Goal: Task Accomplishment & Management: Use online tool/utility

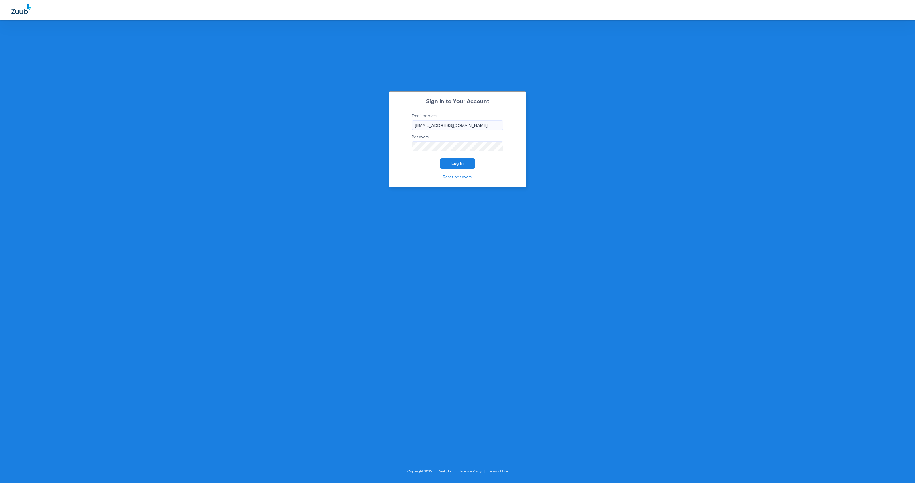
click at [455, 163] on span "Log In" at bounding box center [458, 163] width 12 height 5
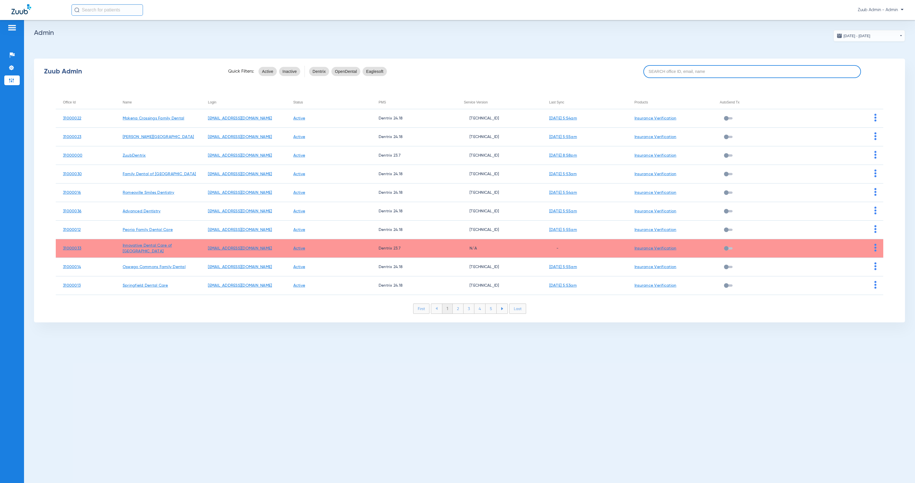
click at [752, 68] on input at bounding box center [753, 71] width 218 height 13
paste input "Beardstown Family Dental"
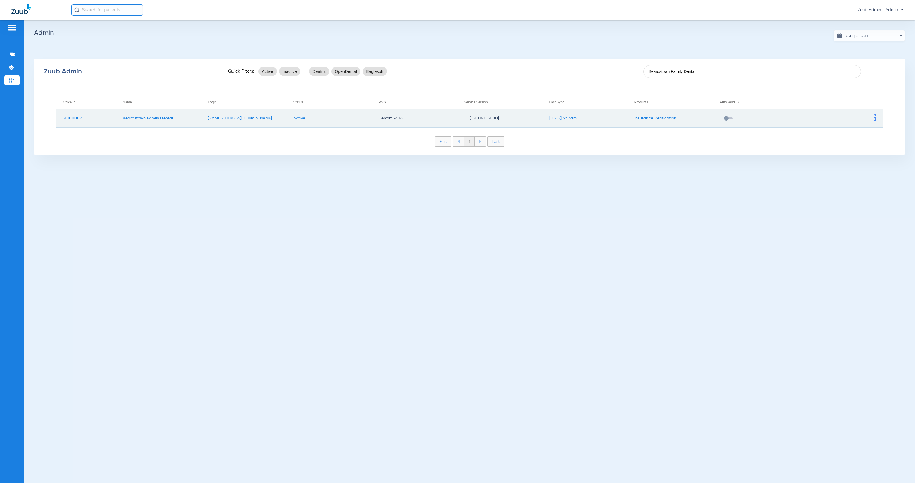
type input "Beardstown Family Dental"
click at [875, 116] on img at bounding box center [876, 118] width 2 height 8
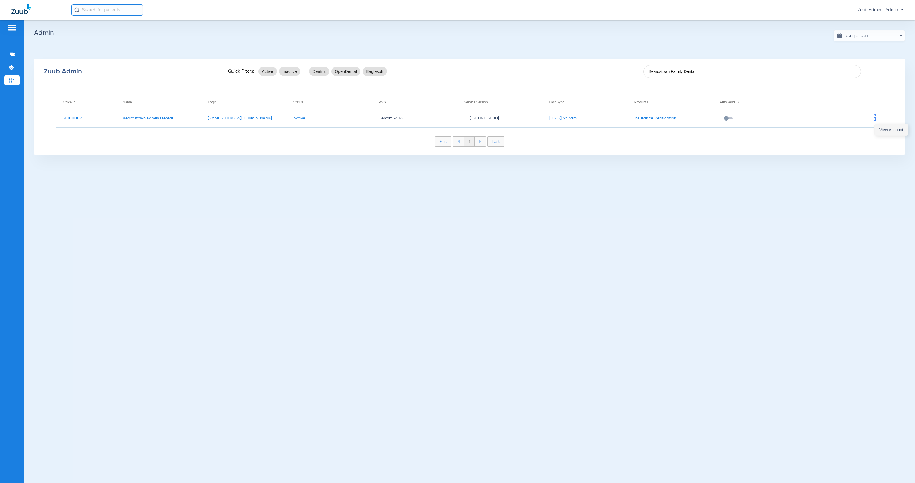
click at [880, 133] on button "View Account" at bounding box center [891, 129] width 33 height 11
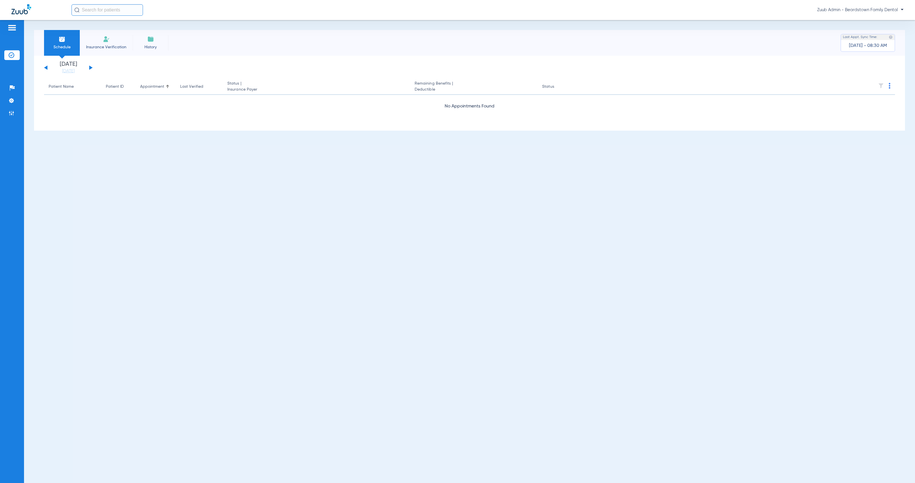
click at [107, 13] on input "text" at bounding box center [108, 9] width 72 height 11
type input "t"
type input "m"
click at [118, 44] on span "Insurance Verification" at bounding box center [106, 47] width 44 height 6
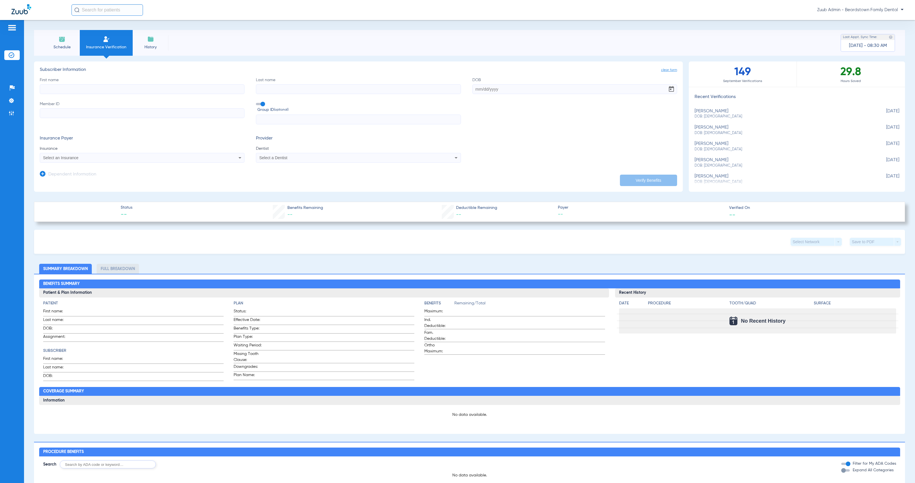
click at [58, 43] on li "Schedule" at bounding box center [62, 43] width 36 height 26
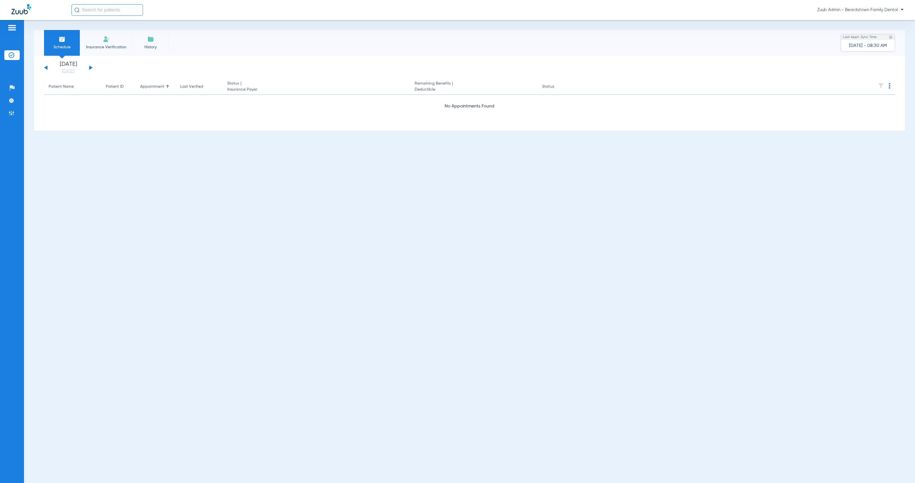
click at [46, 66] on button at bounding box center [45, 68] width 3 height 4
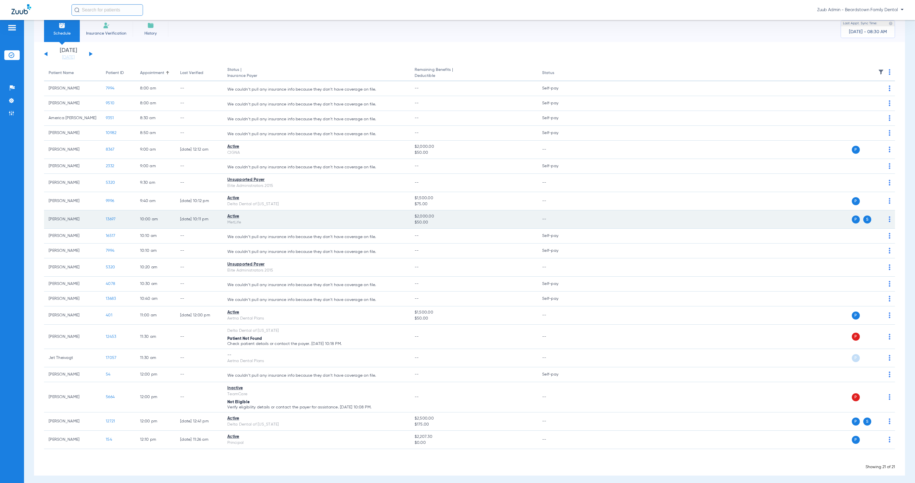
scroll to position [17, 0]
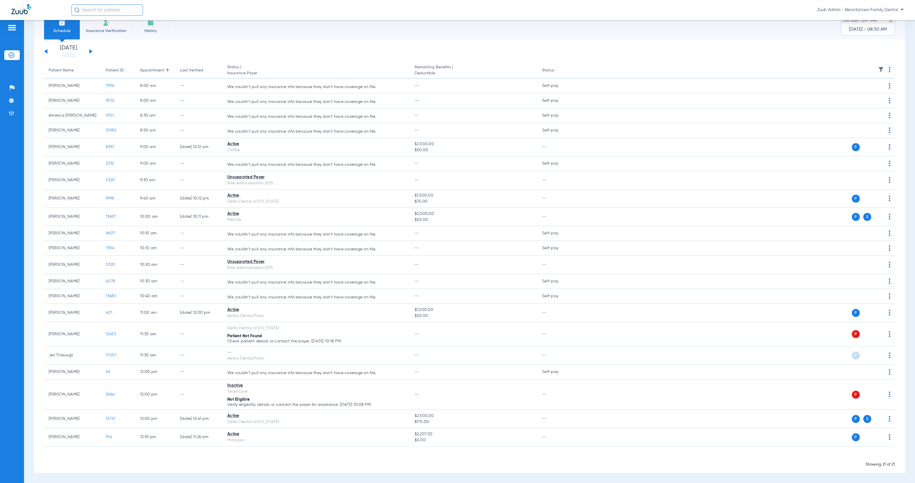
click at [91, 52] on div "[DATE] [DATE] [DATE] [DATE] [DATE] [DATE] [DATE] [DATE] [DATE] [DATE] [DATE] [D…" at bounding box center [68, 51] width 49 height 13
click at [90, 50] on button at bounding box center [90, 51] width 3 height 4
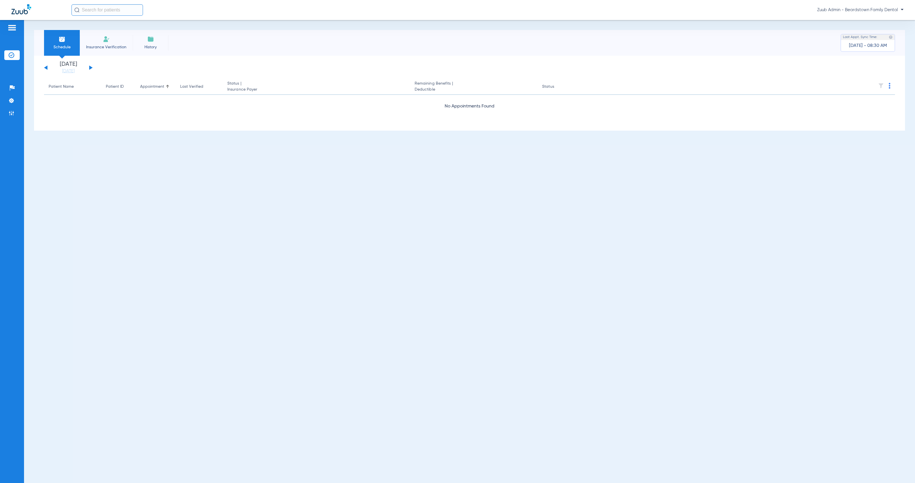
click at [91, 67] on button at bounding box center [90, 68] width 3 height 4
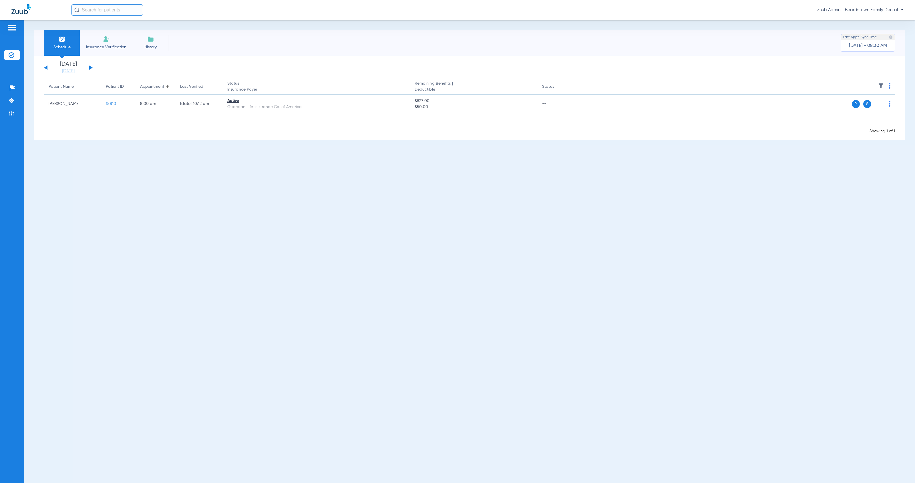
click at [91, 67] on button at bounding box center [90, 68] width 3 height 4
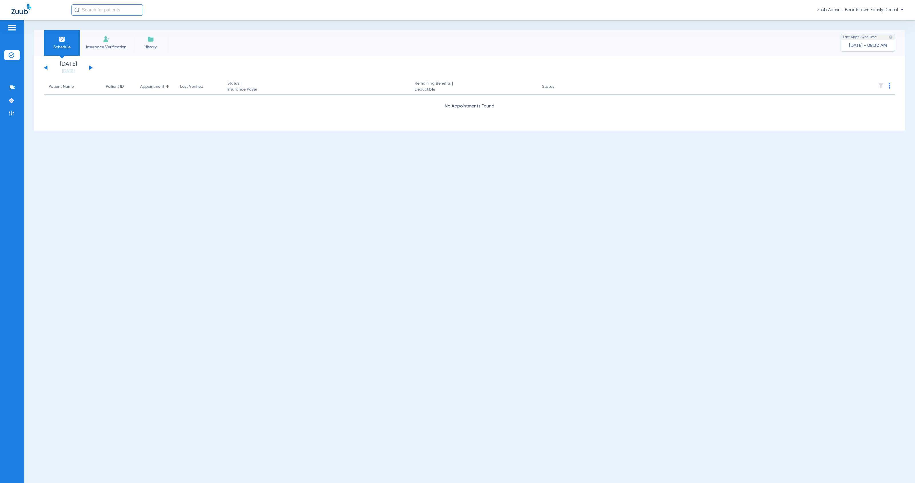
click at [91, 67] on button at bounding box center [90, 68] width 3 height 4
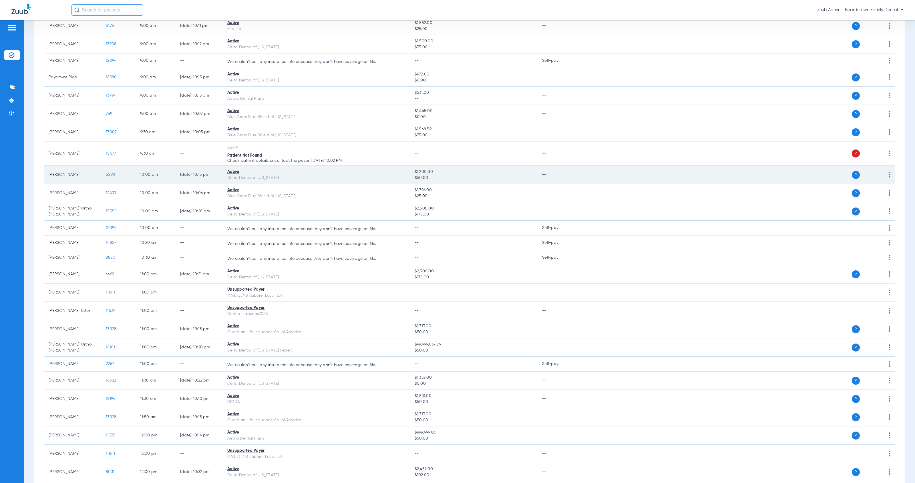
scroll to position [262, 0]
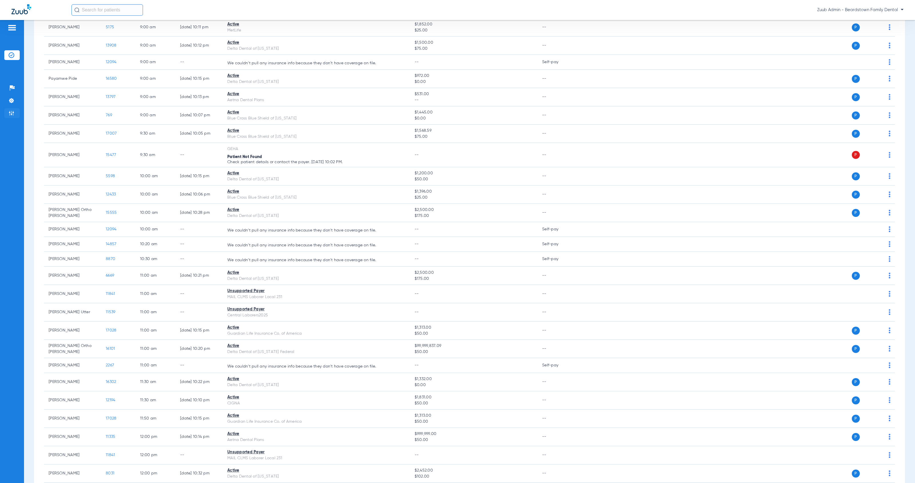
click at [13, 113] on img at bounding box center [12, 113] width 6 height 6
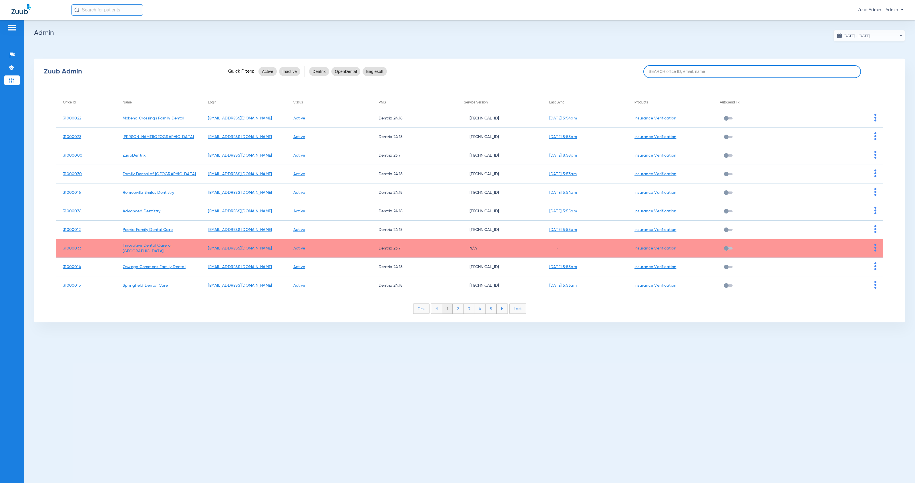
click at [663, 74] on input at bounding box center [753, 71] width 218 height 13
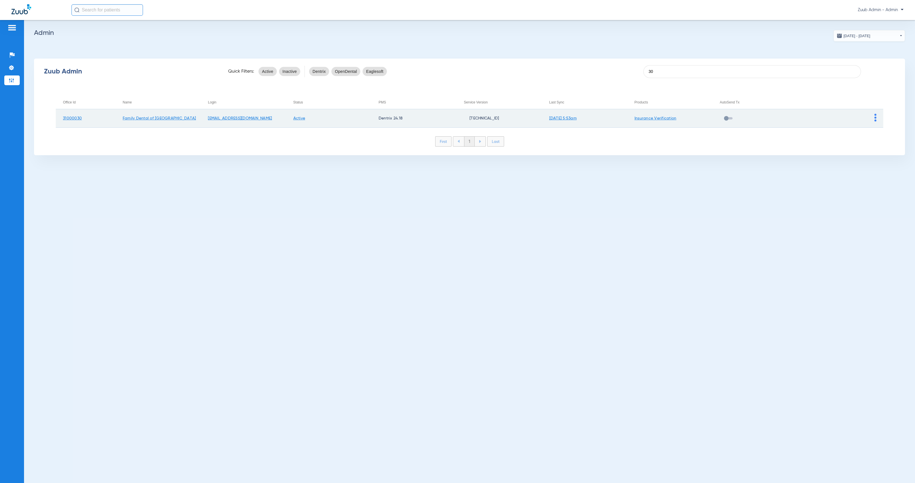
type input "30"
click at [876, 120] on img at bounding box center [876, 118] width 2 height 8
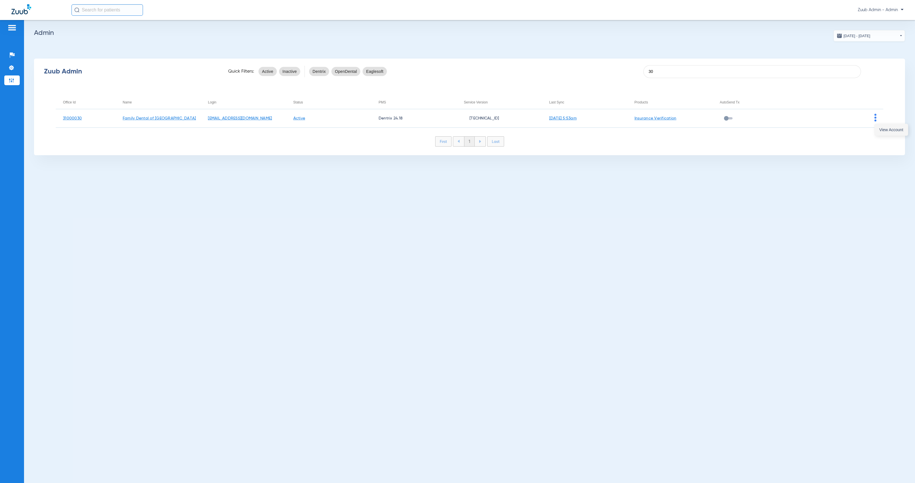
click at [878, 128] on button "View Account" at bounding box center [891, 129] width 33 height 11
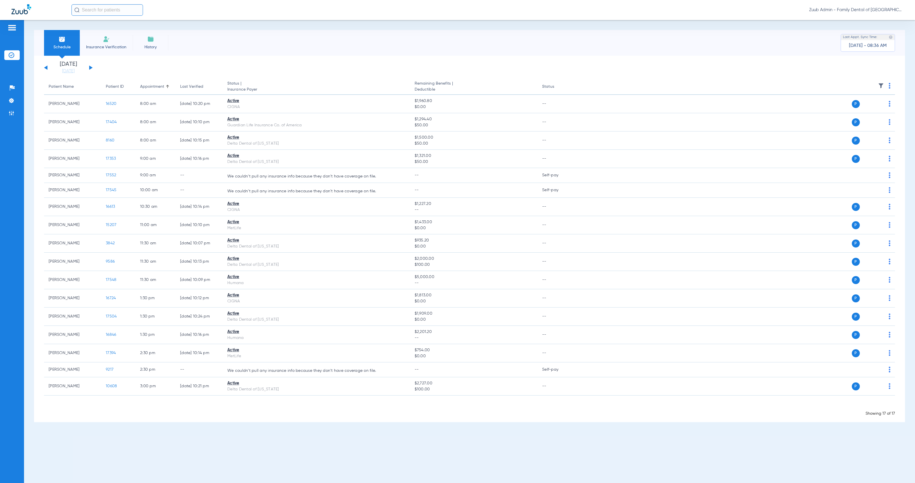
click at [117, 6] on input "text" at bounding box center [108, 9] width 72 height 11
type input "[PERSON_NAME]"
click at [149, 32] on td "[DATE]" at bounding box center [142, 31] width 15 height 8
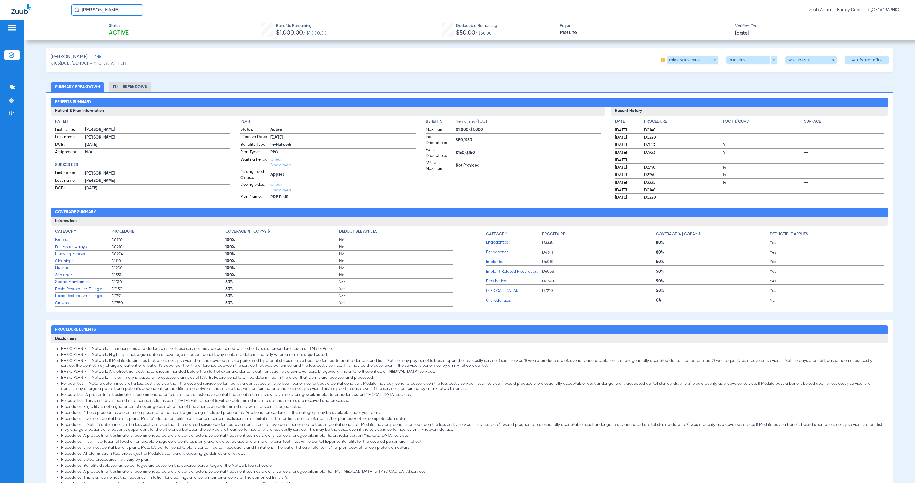
click at [100, 58] on span "Edit" at bounding box center [97, 57] width 5 height 5
